Goal: Complete application form: Complete application form

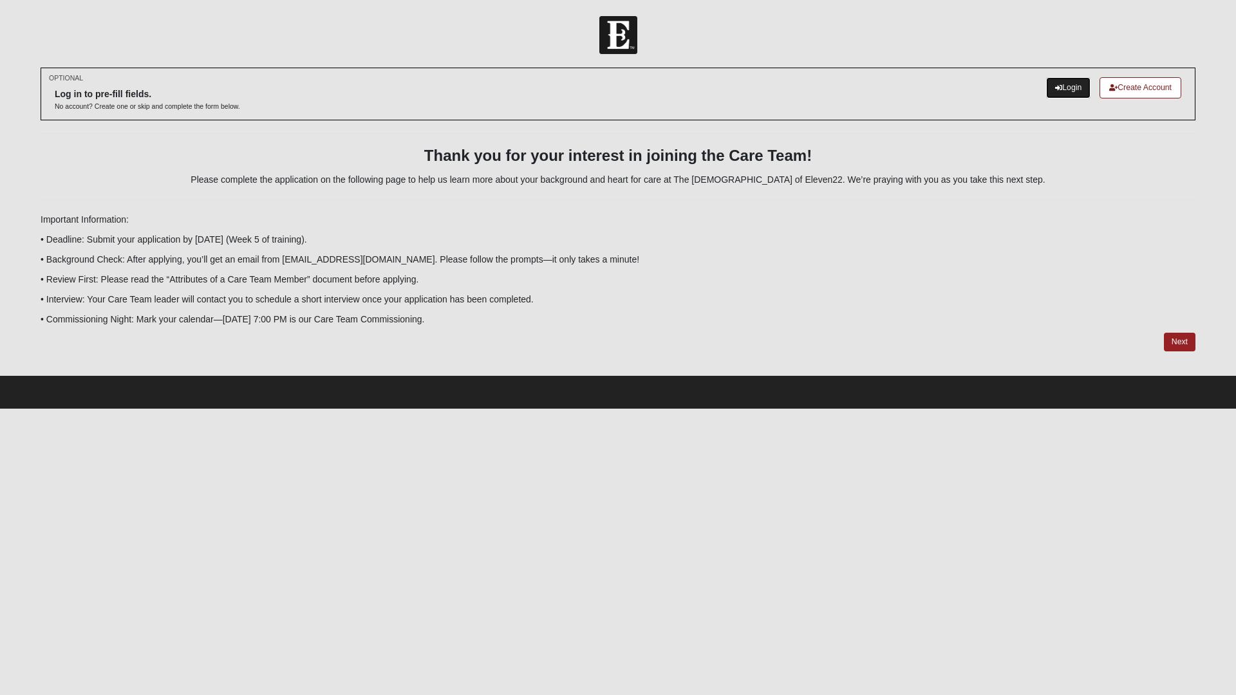
click at [1068, 82] on link "Login" at bounding box center [1068, 87] width 44 height 21
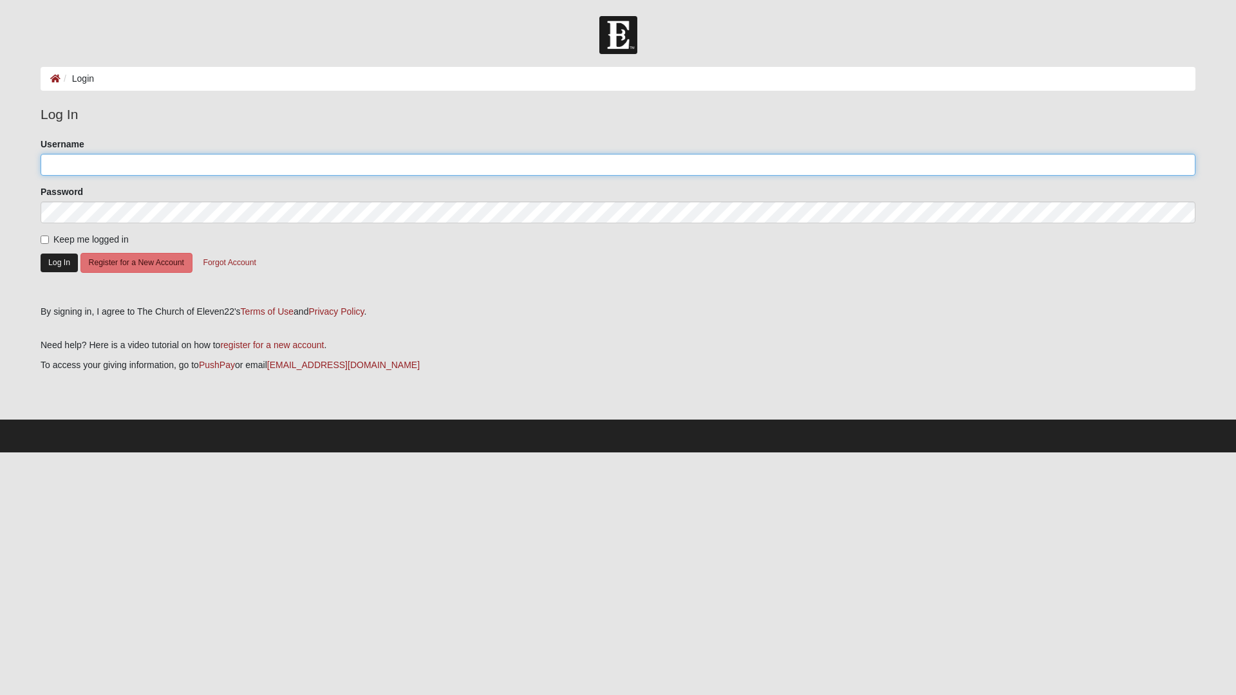
type input "Brantdavis"
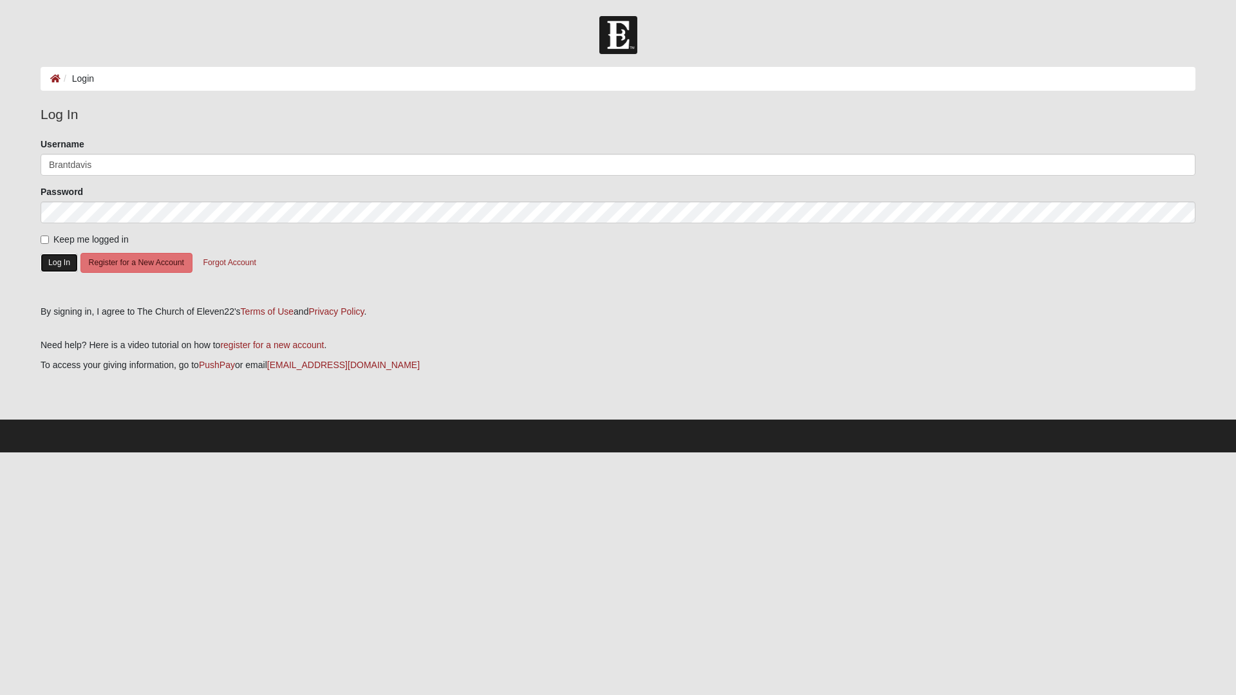
click at [64, 261] on button "Log In" at bounding box center [59, 263] width 37 height 19
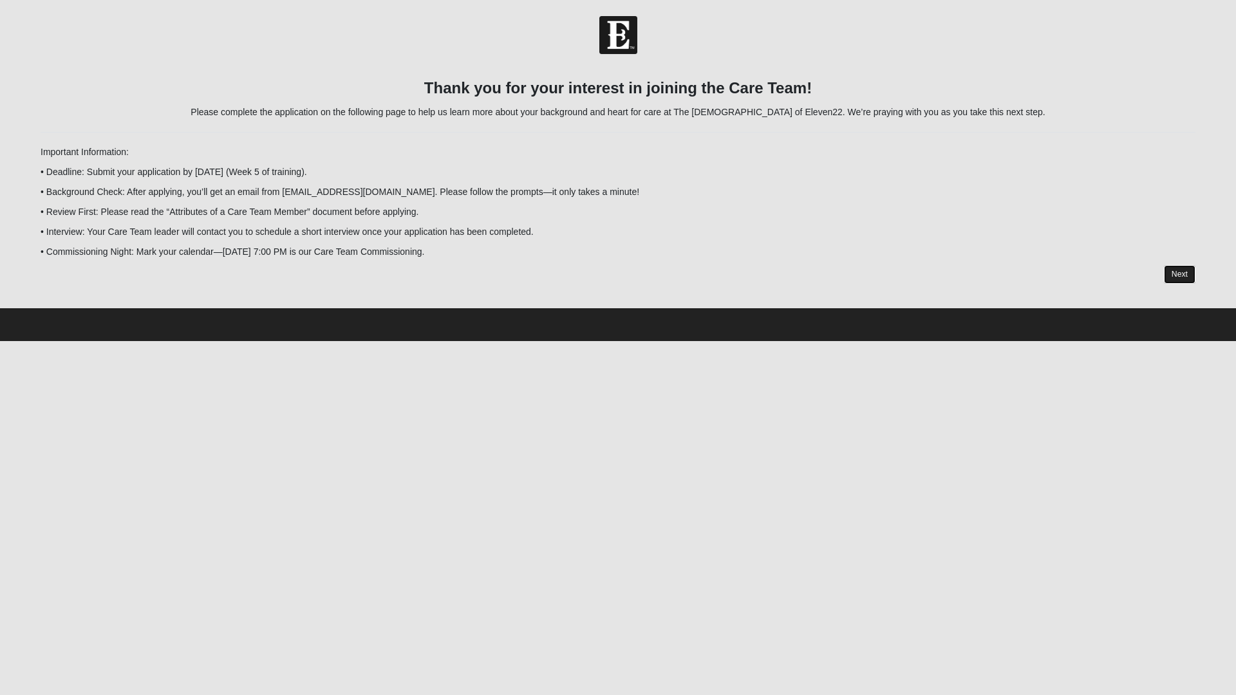
click at [1179, 277] on link "Next" at bounding box center [1180, 274] width 32 height 19
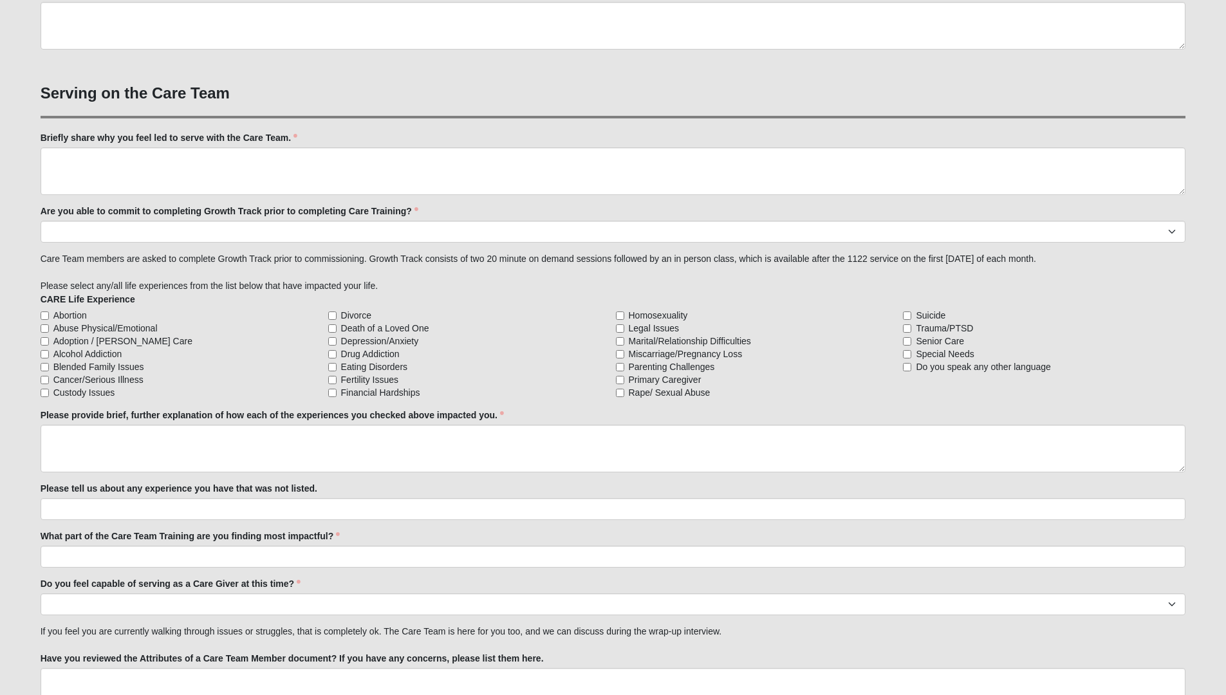
scroll to position [950, 0]
